Goal: Information Seeking & Learning: Learn about a topic

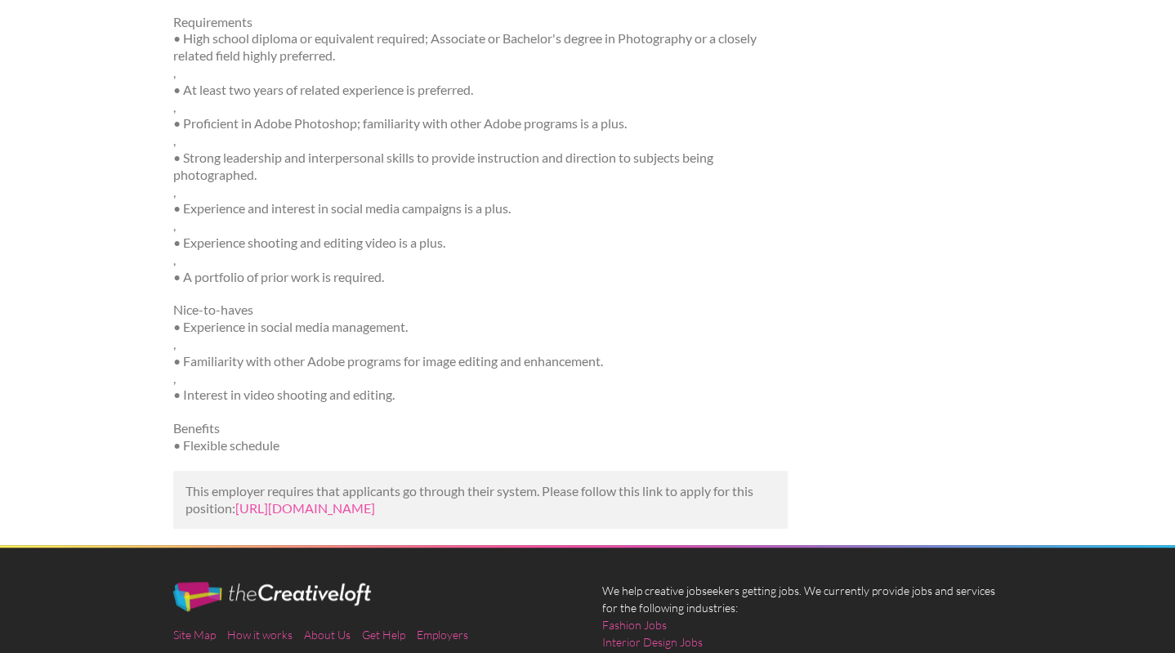
scroll to position [961, 0]
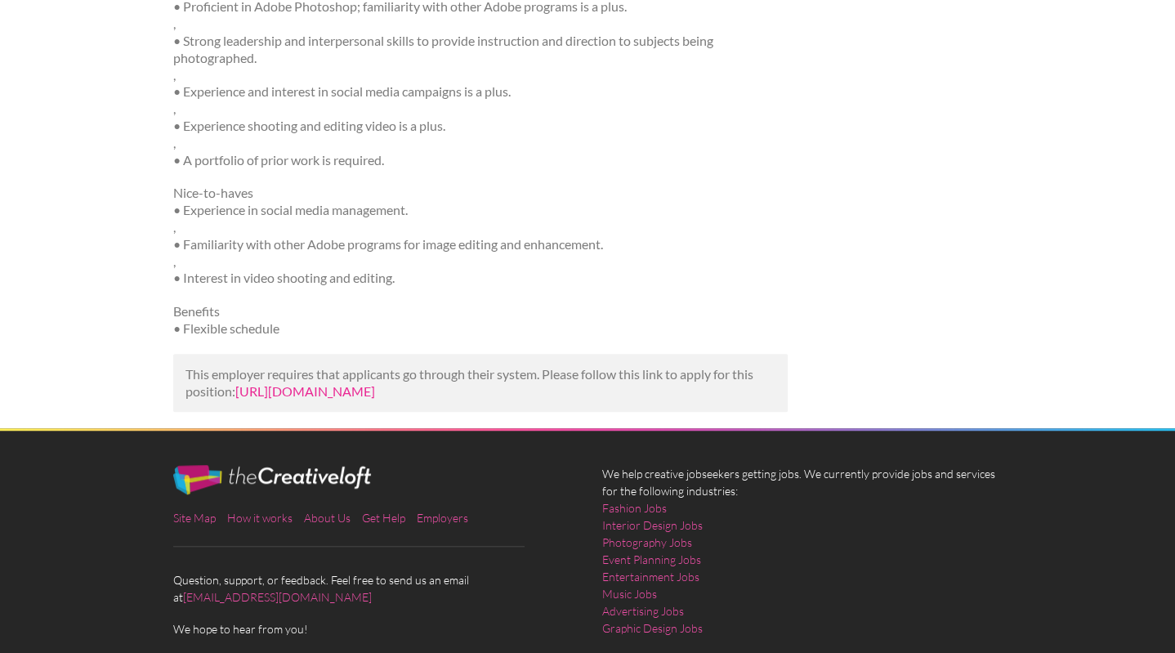
click at [311, 392] on link "https://www.tealhq.com/job/photographer_e6f7e698-c7af-46eb-87bd-f4e5829f3f33?ut…" at bounding box center [305, 391] width 140 height 16
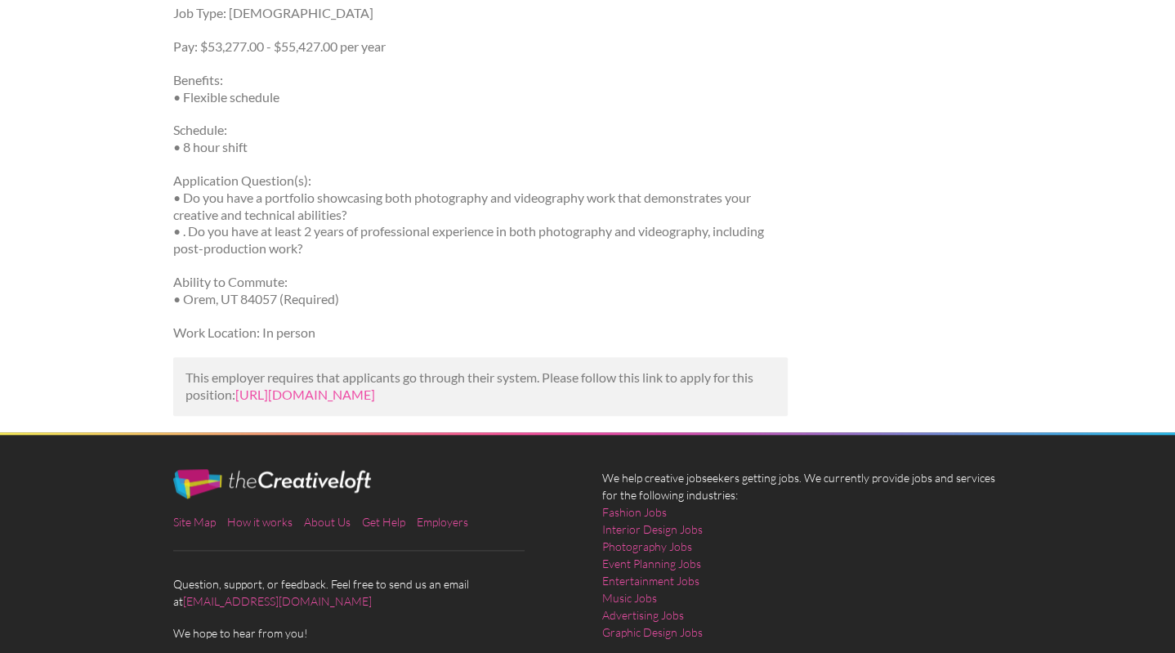
scroll to position [1420, 0]
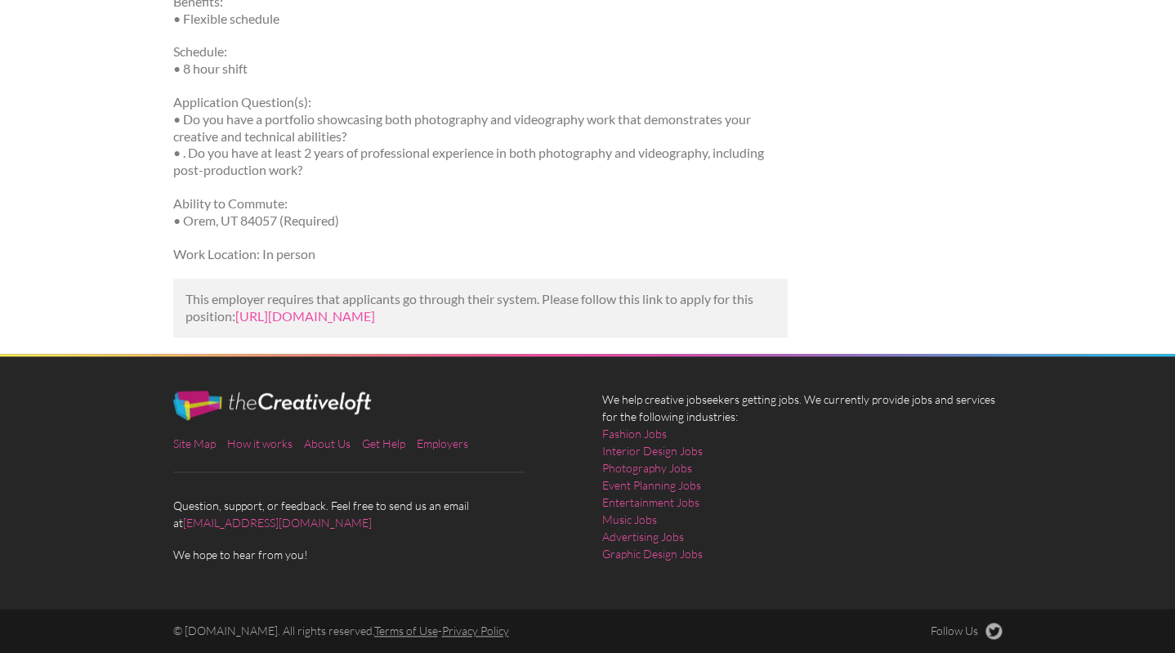
click at [408, 293] on p "This employer requires that applicants go through their system. Please follow t…" at bounding box center [480, 308] width 591 height 34
click at [375, 308] on link "[URL][DOMAIN_NAME]" at bounding box center [305, 316] width 140 height 16
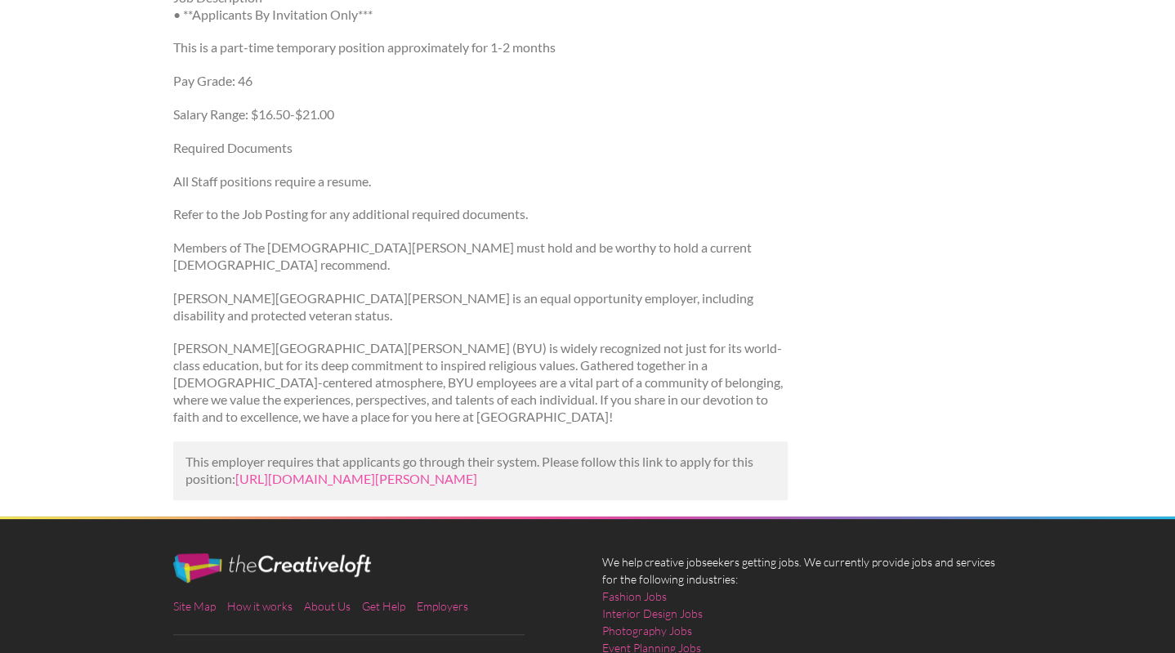
scroll to position [568, 0]
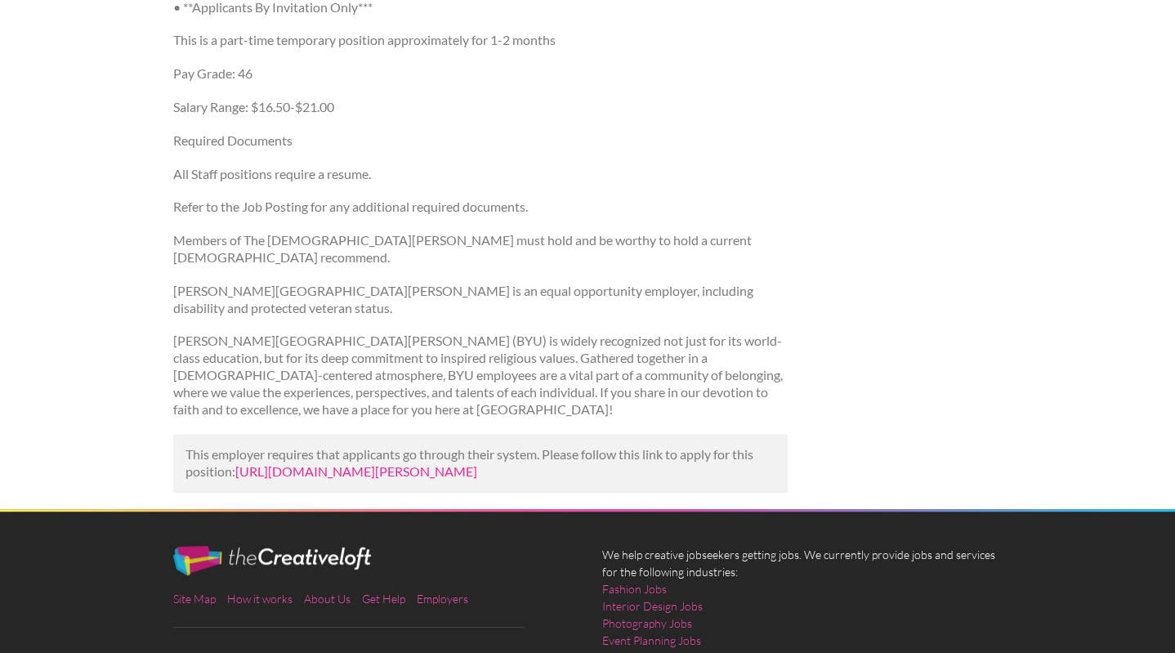
click at [295, 479] on link "https://www.linkedin.com/jobs/view/videographer-photographer-specialist-tempora…" at bounding box center [356, 471] width 242 height 16
